Goal: Task Accomplishment & Management: Use online tool/utility

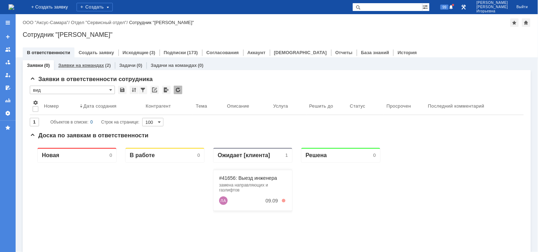
click at [77, 64] on link "Заявки на командах" at bounding box center [81, 65] width 46 height 5
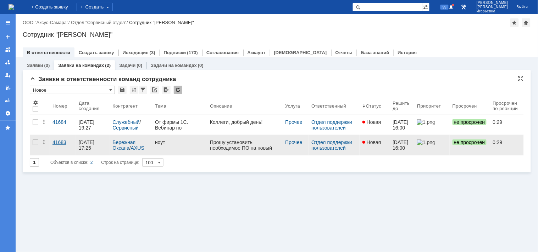
click at [61, 144] on div "41683" at bounding box center [62, 143] width 21 height 6
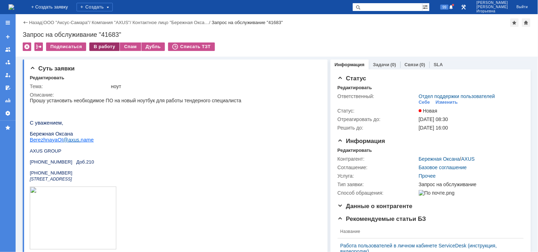
click at [107, 48] on div "В работу" at bounding box center [104, 47] width 30 height 9
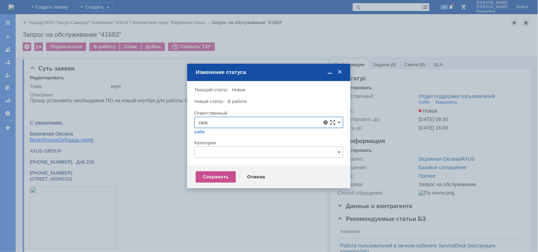
click at [249, 175] on span "[PERSON_NAME]" at bounding box center [269, 174] width 140 height 6
type input "[PERSON_NAME]"
click at [226, 175] on div "Сохранить" at bounding box center [216, 177] width 40 height 11
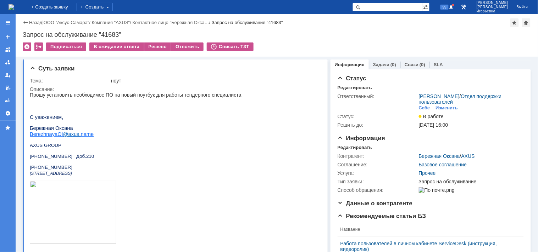
click at [111, 34] on div "Запрос на обслуживание "41683"" at bounding box center [277, 34] width 508 height 7
click at [107, 34] on div "Запрос на обслуживание "41683"" at bounding box center [277, 34] width 508 height 7
drag, startPoint x: 119, startPoint y: 33, endPoint x: 103, endPoint y: 33, distance: 16.0
click at [103, 33] on div "Запрос на обслуживание "41683"" at bounding box center [277, 34] width 508 height 7
copy div "41683"
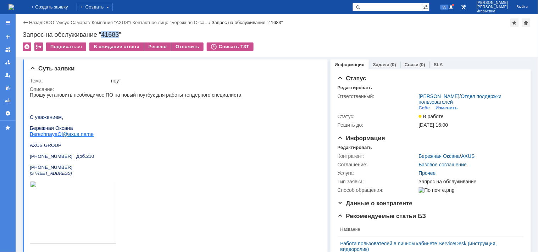
click at [14, 7] on img at bounding box center [12, 7] width 6 height 6
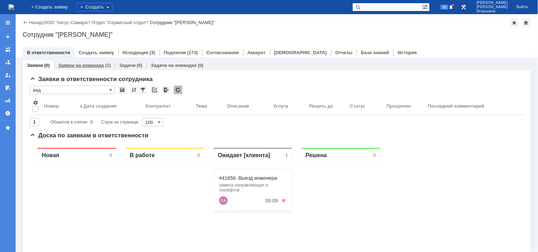
click at [83, 65] on link "Заявки на командах" at bounding box center [81, 65] width 46 height 5
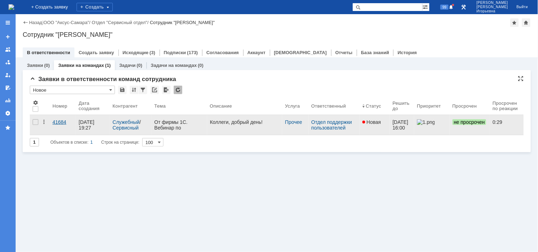
click at [61, 122] on div "41684" at bounding box center [62, 122] width 21 height 6
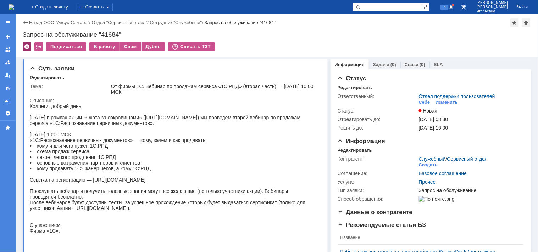
click at [27, 47] on div at bounding box center [27, 47] width 9 height 9
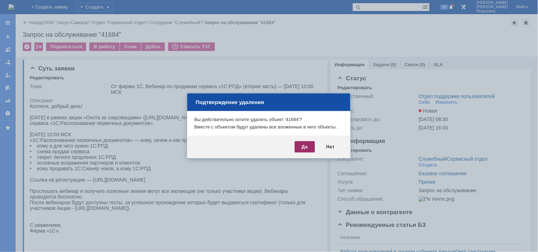
click at [307, 149] on div "Да" at bounding box center [305, 146] width 20 height 11
